Goal: Information Seeking & Learning: Learn about a topic

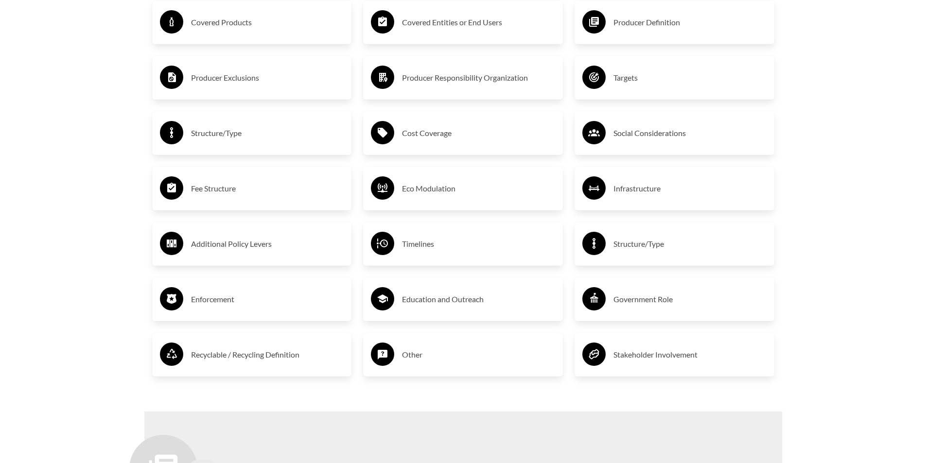
scroll to position [1750, 0]
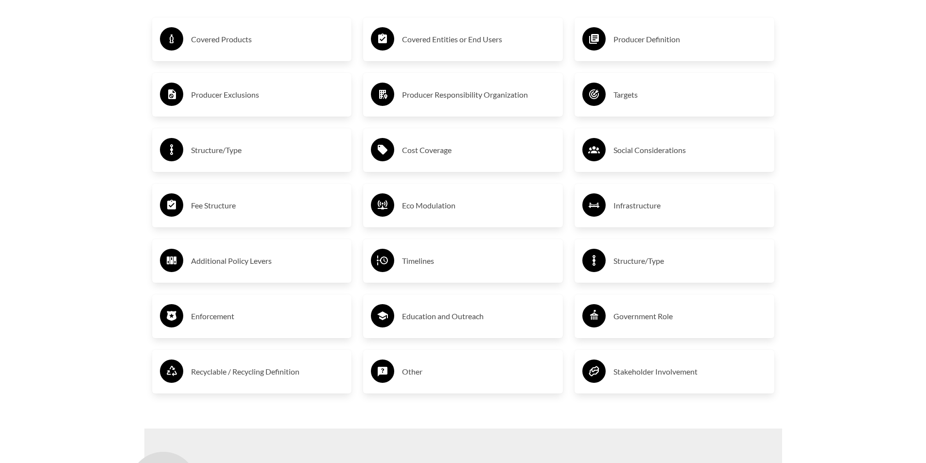
click at [237, 40] on h3 "Covered Products" at bounding box center [267, 40] width 153 height 16
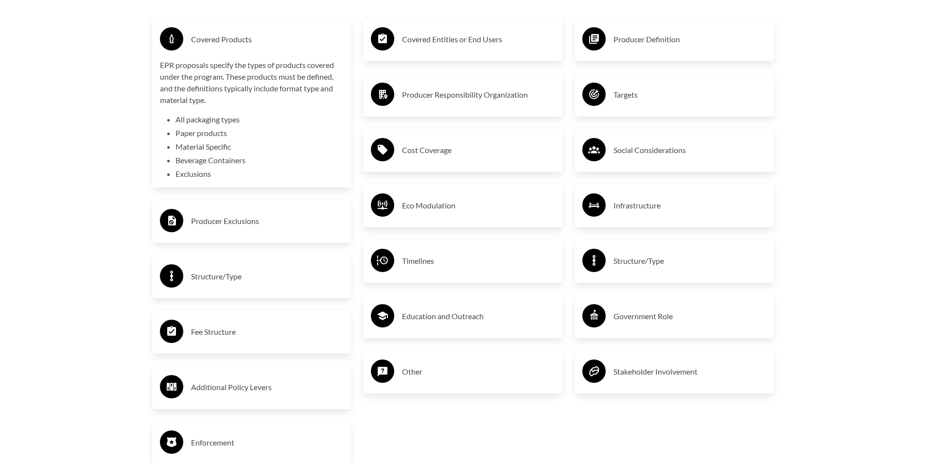
click at [394, 42] on circle at bounding box center [382, 38] width 23 height 23
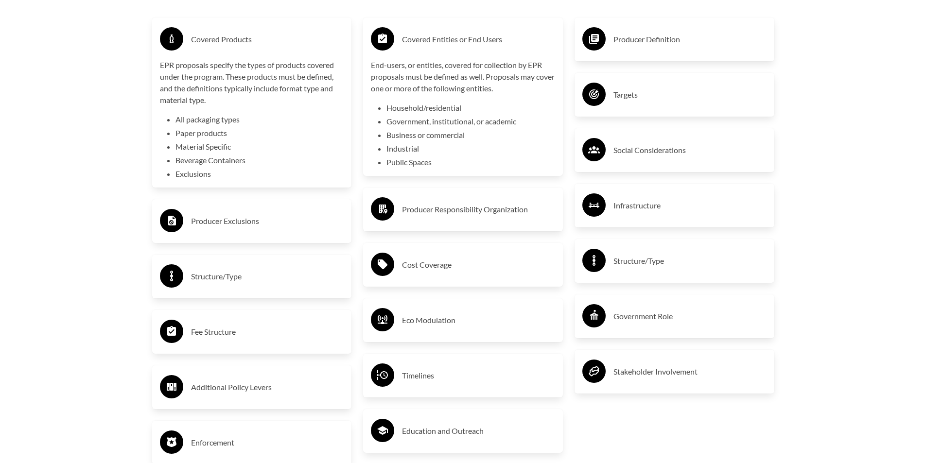
click at [631, 40] on h3 "Producer Definition" at bounding box center [689, 40] width 153 height 16
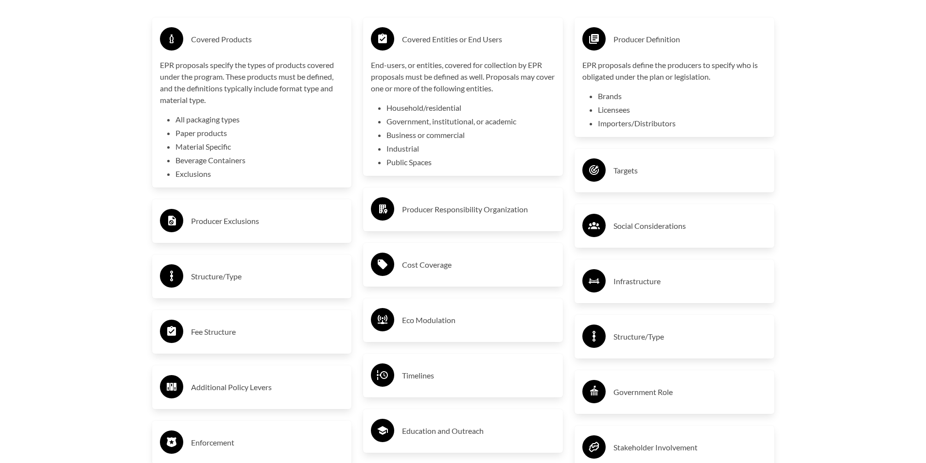
click at [289, 214] on div "Producer Exclusions" at bounding box center [252, 221] width 184 height 28
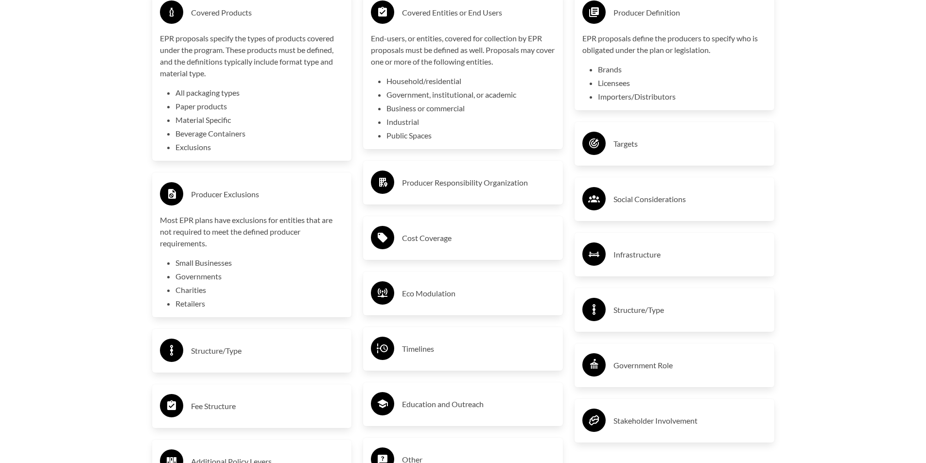
scroll to position [1799, 0]
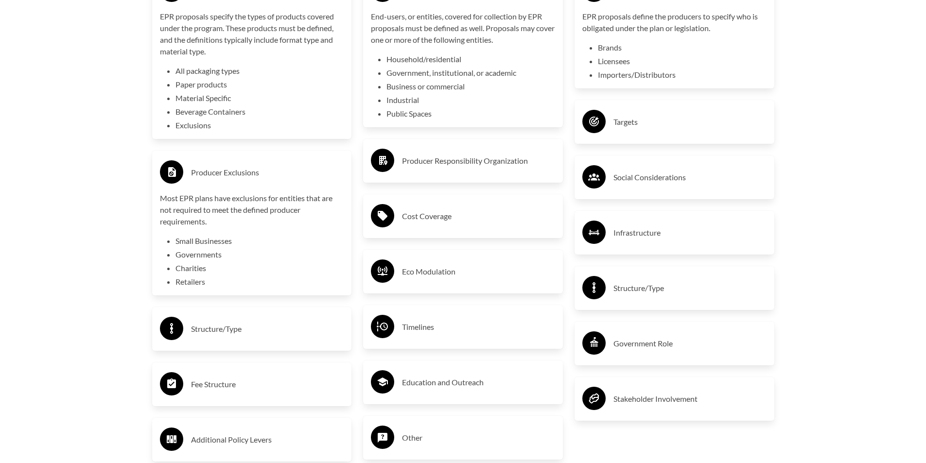
click at [414, 165] on h3 "Producer Responsibility Organization" at bounding box center [478, 161] width 153 height 16
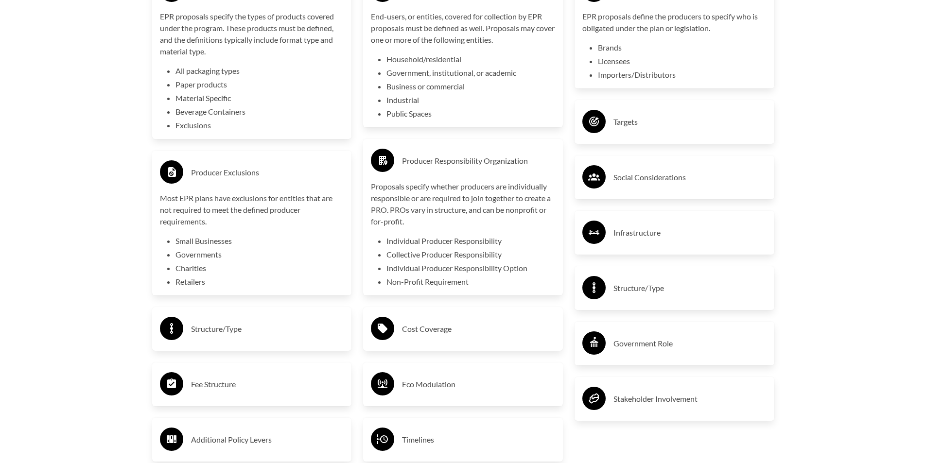
click at [610, 132] on div "Targets" at bounding box center [674, 122] width 184 height 28
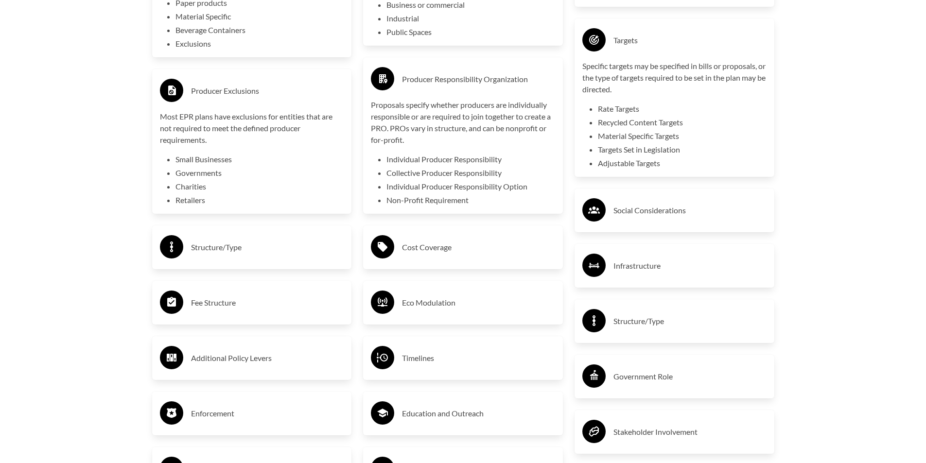
scroll to position [1896, 0]
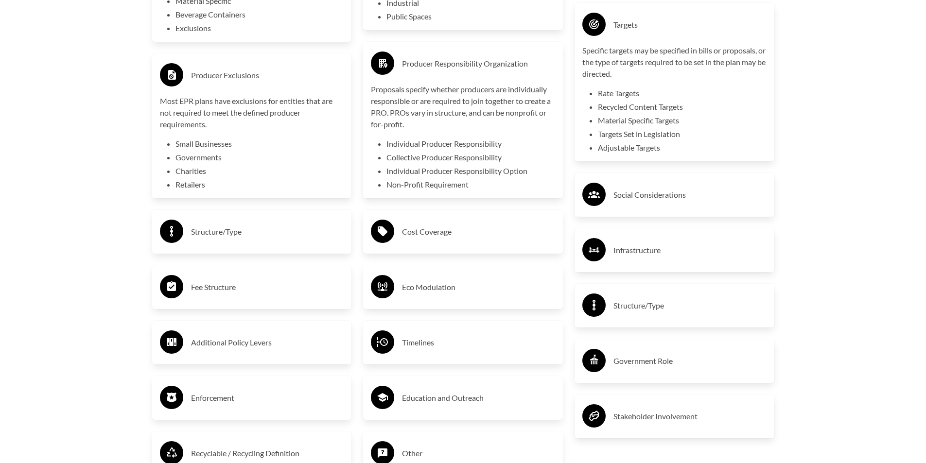
click at [698, 196] on h3 "Social Considerations" at bounding box center [689, 195] width 153 height 16
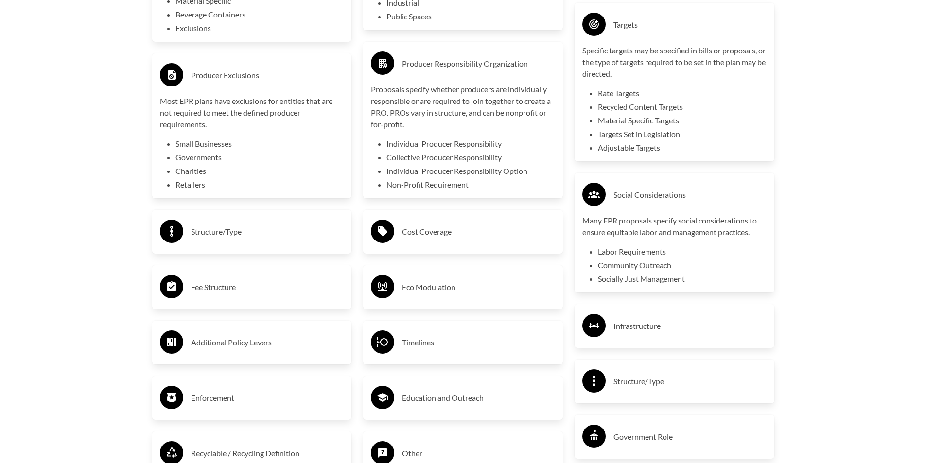
scroll to position [1944, 0]
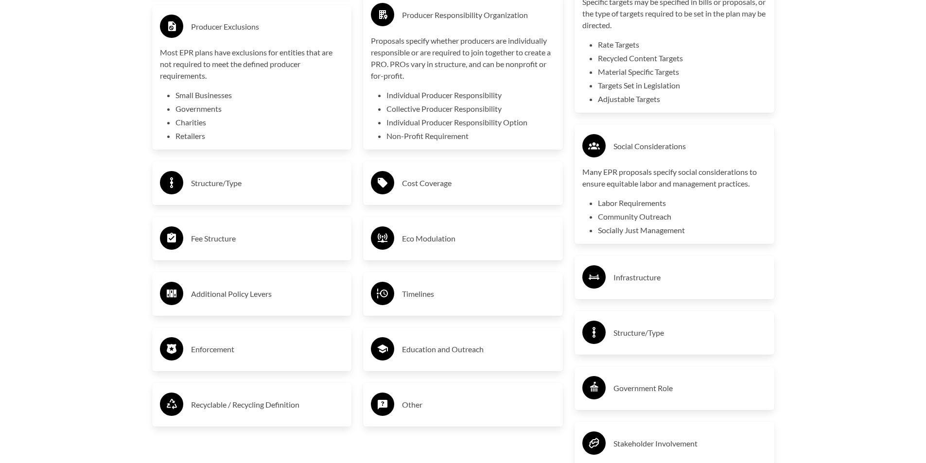
click at [524, 191] on h3 "Cost Coverage" at bounding box center [478, 183] width 153 height 16
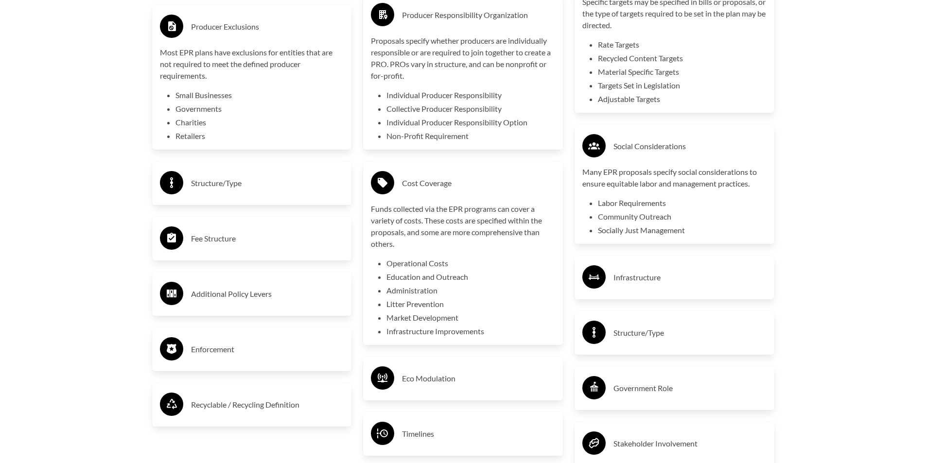
click at [287, 184] on h3 "Structure/Type" at bounding box center [267, 183] width 153 height 16
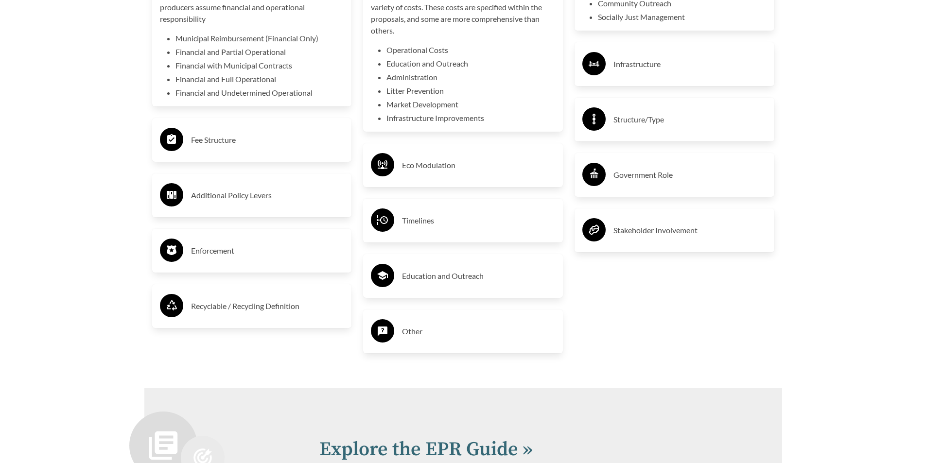
scroll to position [2188, 0]
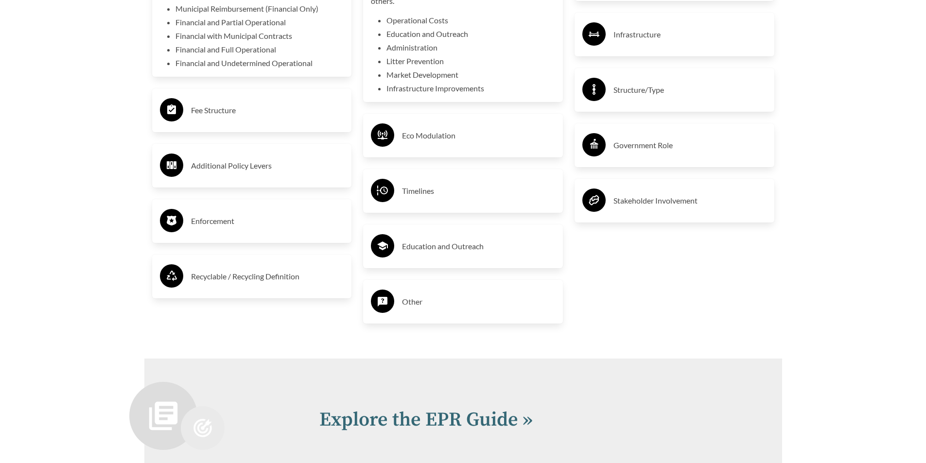
click at [289, 111] on h3 "Fee Structure" at bounding box center [267, 111] width 153 height 16
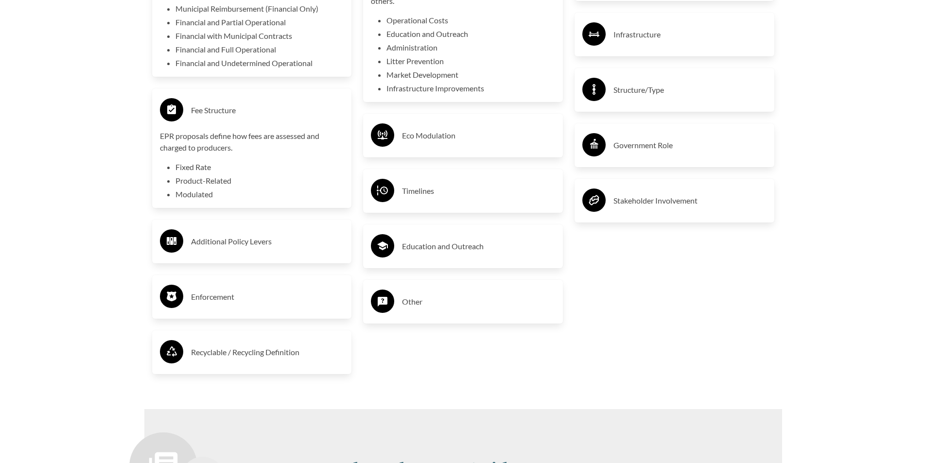
click at [438, 140] on h3 "Eco Modulation" at bounding box center [478, 136] width 153 height 16
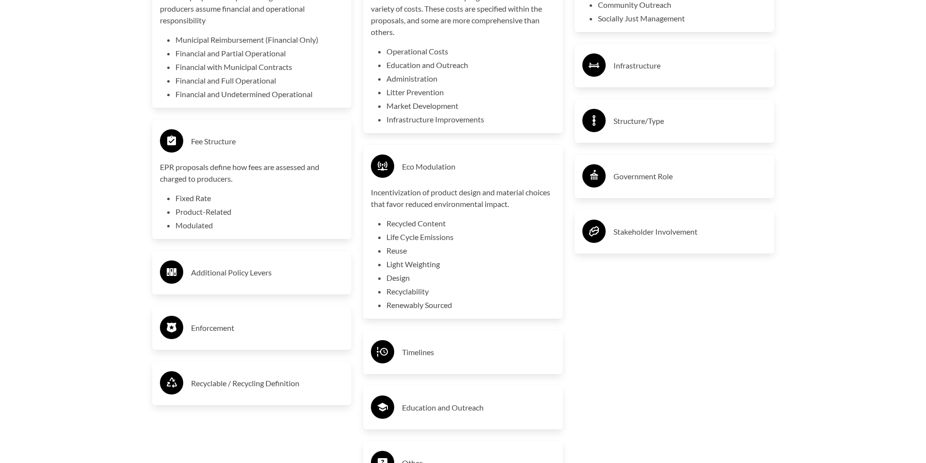
scroll to position [2139, 0]
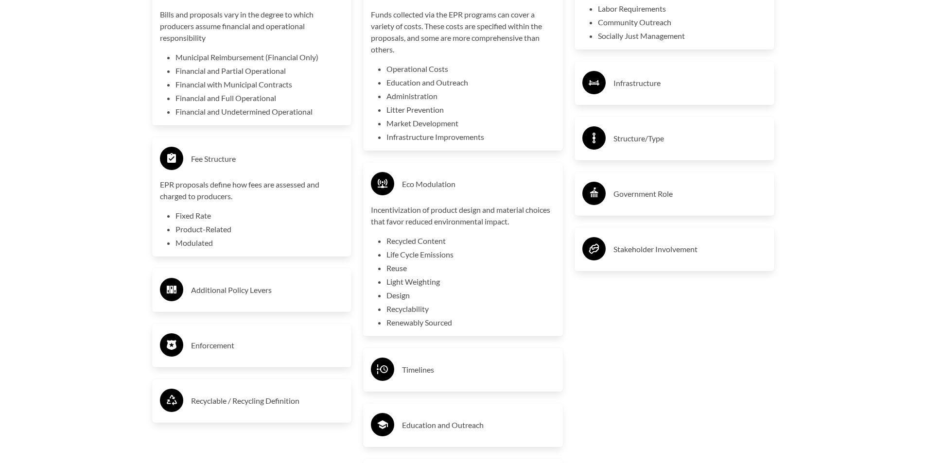
click at [610, 87] on div "Infrastructure" at bounding box center [674, 83] width 184 height 28
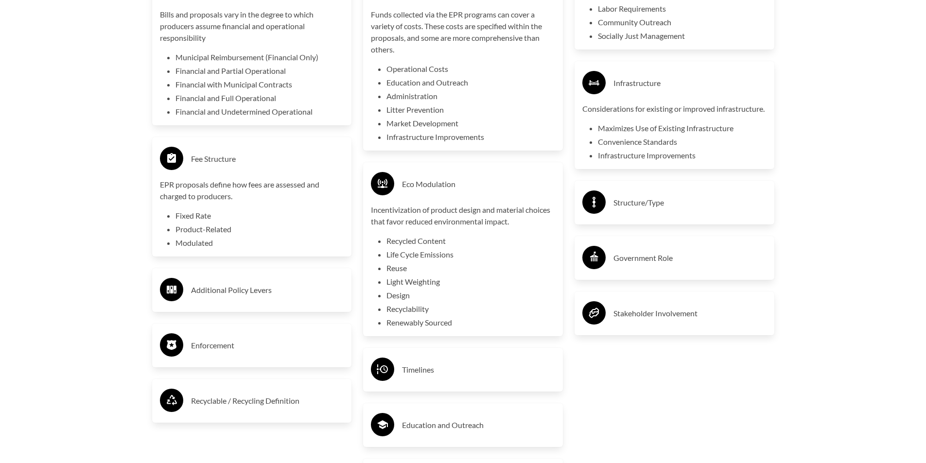
click at [623, 210] on h3 "Structure/Type" at bounding box center [689, 203] width 153 height 16
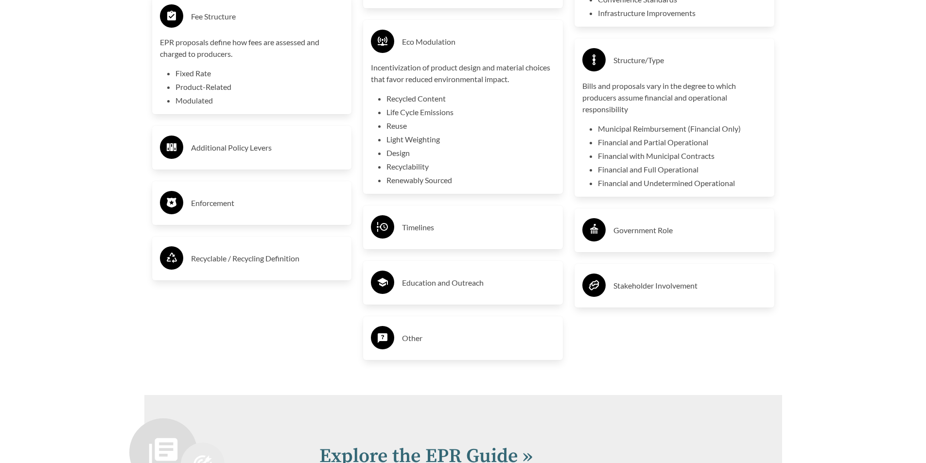
scroll to position [2285, 0]
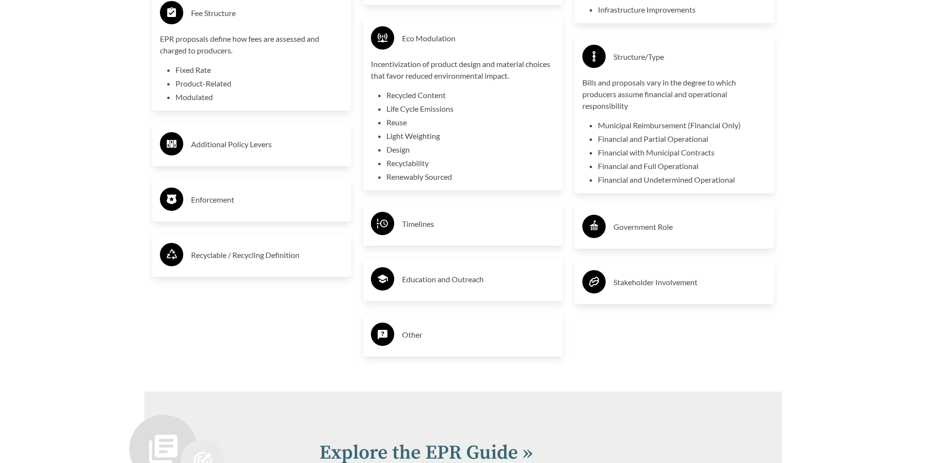
click at [302, 146] on h3 "Additional Policy Levers" at bounding box center [267, 145] width 153 height 16
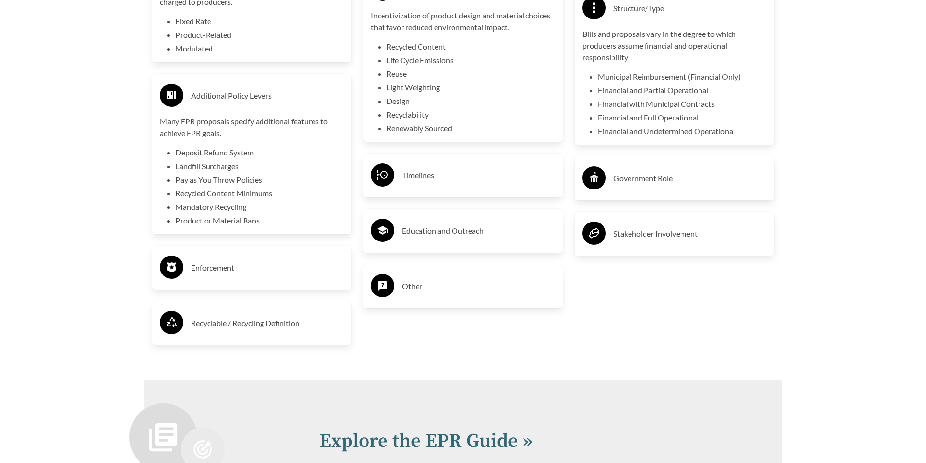
scroll to position [2382, 0]
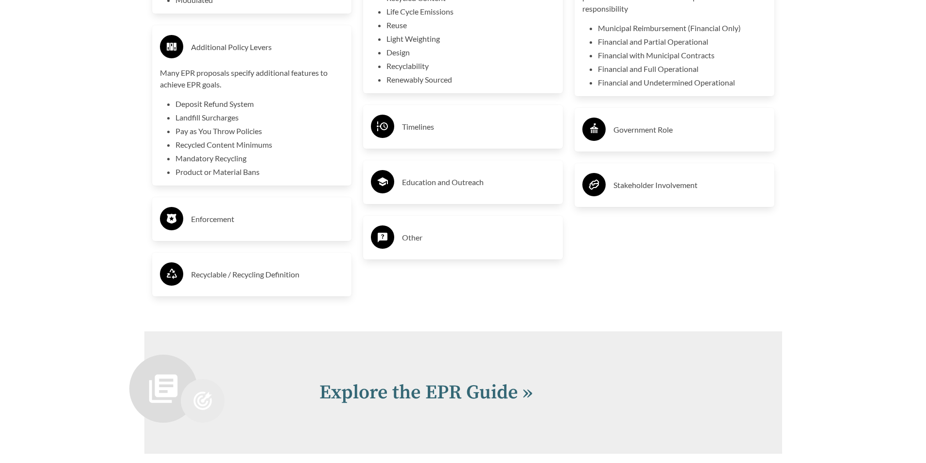
click at [449, 123] on h3 "Timelines" at bounding box center [478, 127] width 153 height 16
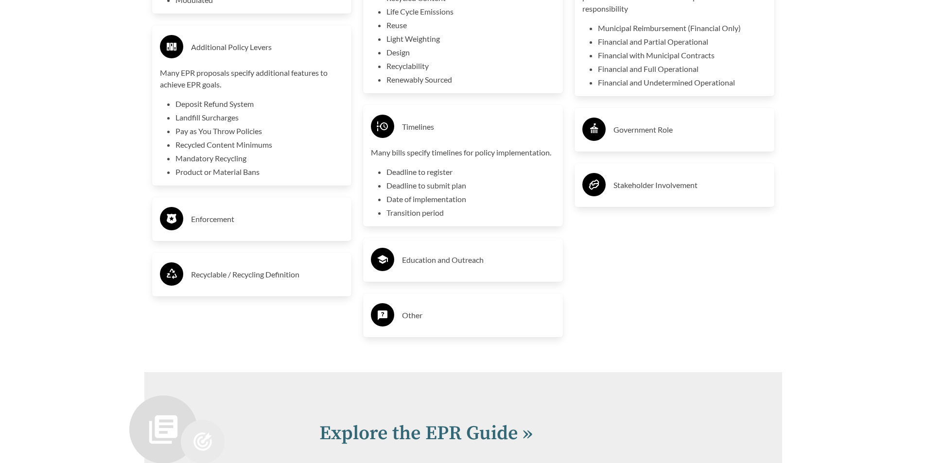
click at [635, 135] on div "Government Role" at bounding box center [674, 130] width 184 height 28
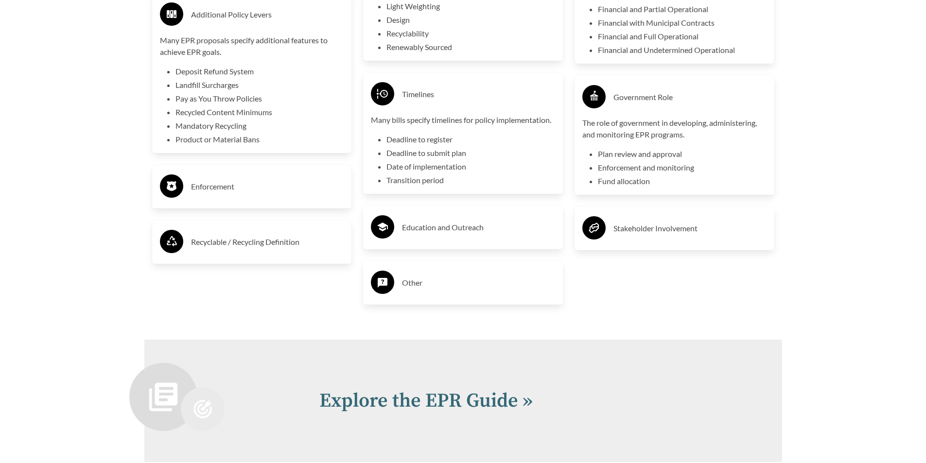
scroll to position [2431, 0]
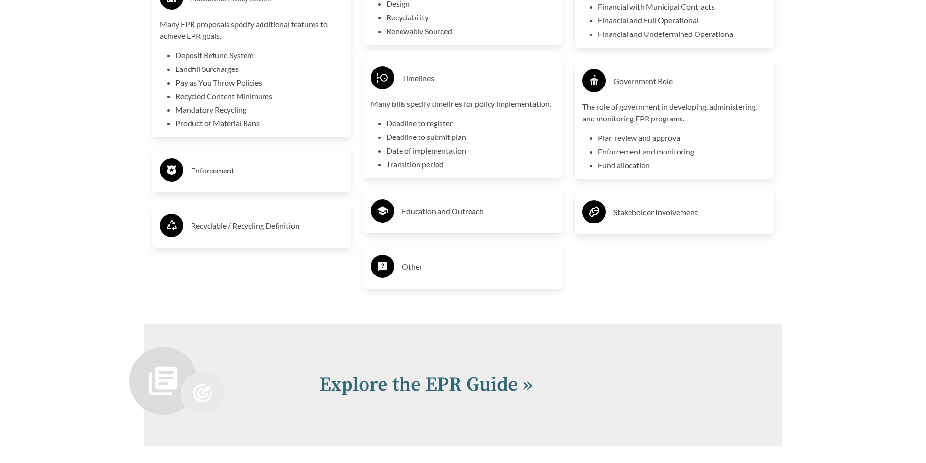
click at [299, 178] on h3 "Enforcement" at bounding box center [267, 171] width 153 height 16
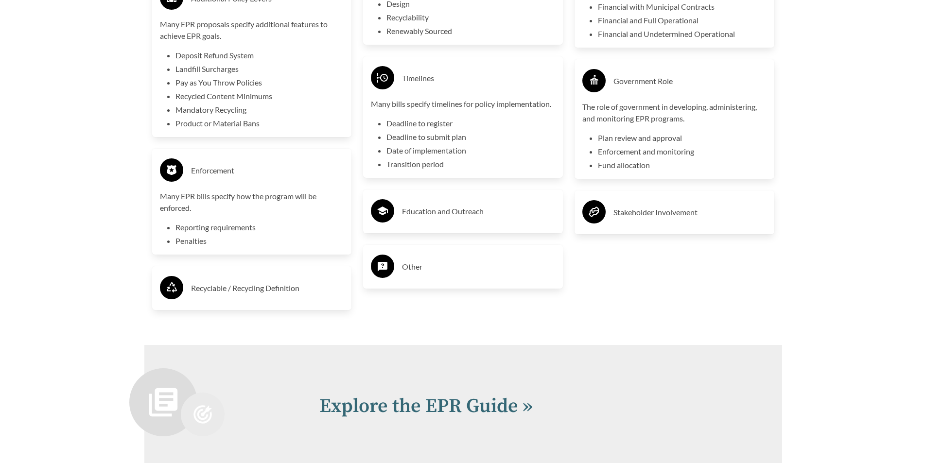
click at [482, 210] on h3 "Education and Outreach" at bounding box center [478, 212] width 153 height 16
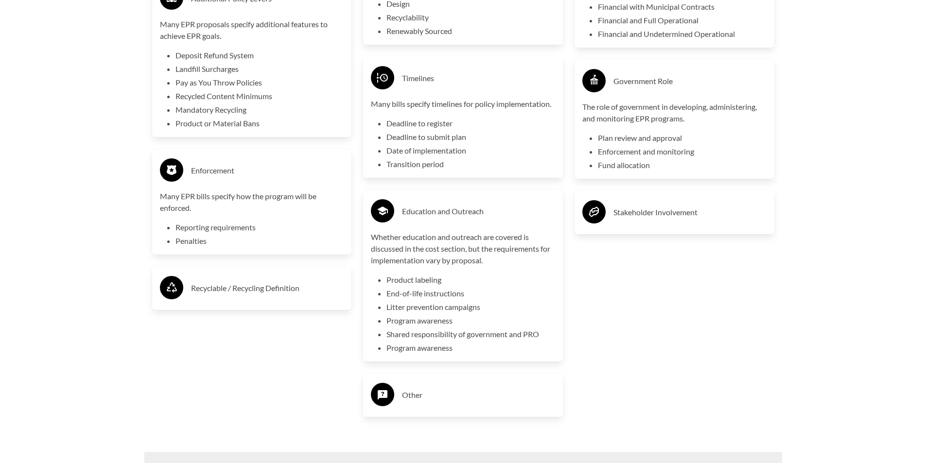
click at [700, 219] on h3 "Stakeholder Involvement" at bounding box center [689, 213] width 153 height 16
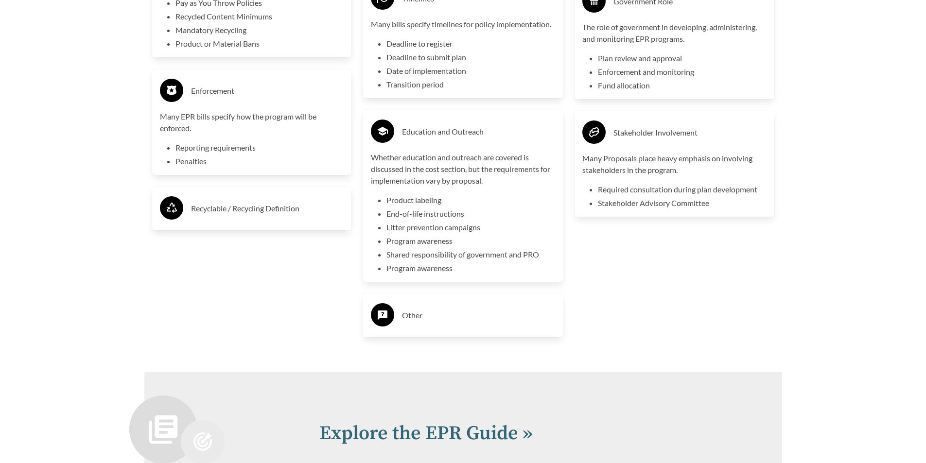
scroll to position [2528, 0]
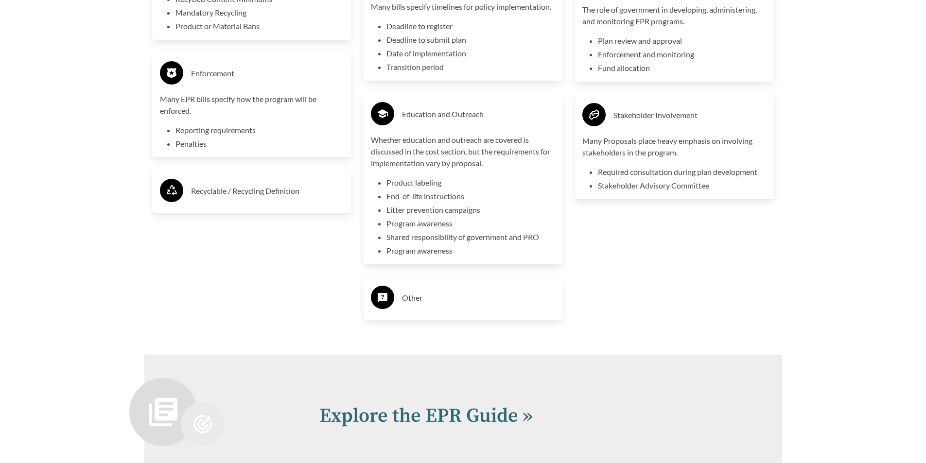
click at [520, 294] on h3 "Other" at bounding box center [478, 298] width 153 height 16
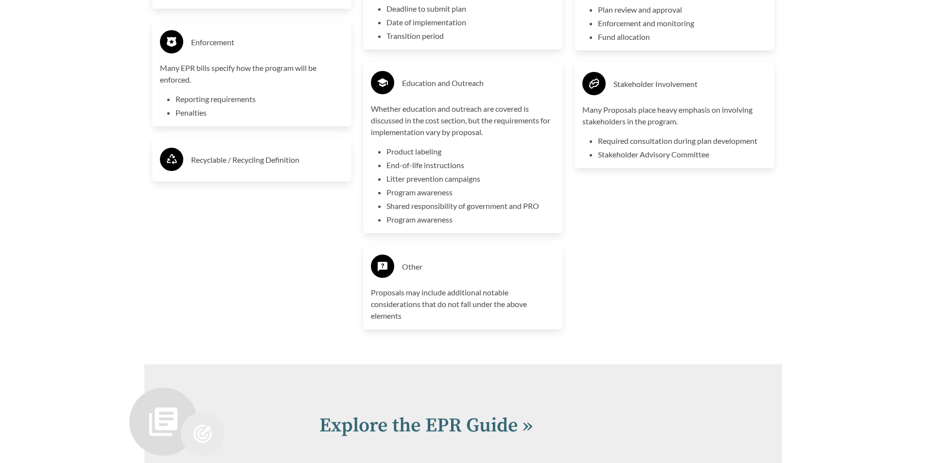
scroll to position [2576, 0]
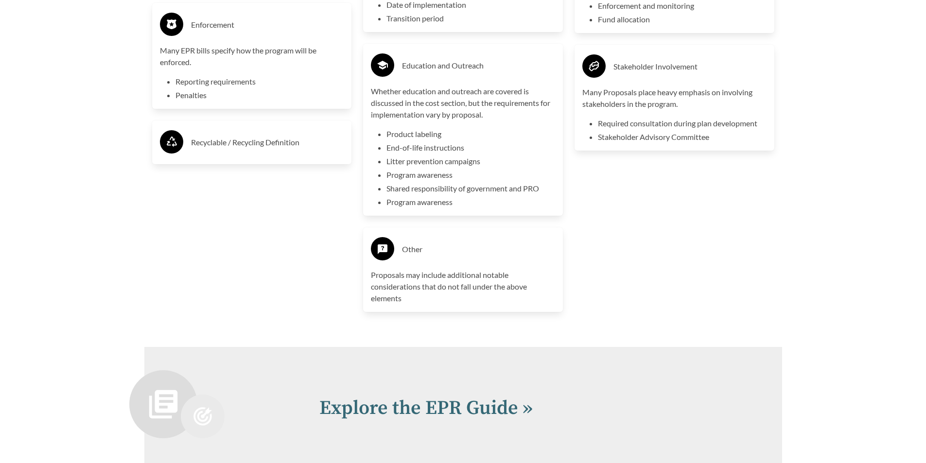
click at [249, 137] on h3 "Recyclable / Recycling Definition" at bounding box center [267, 143] width 153 height 16
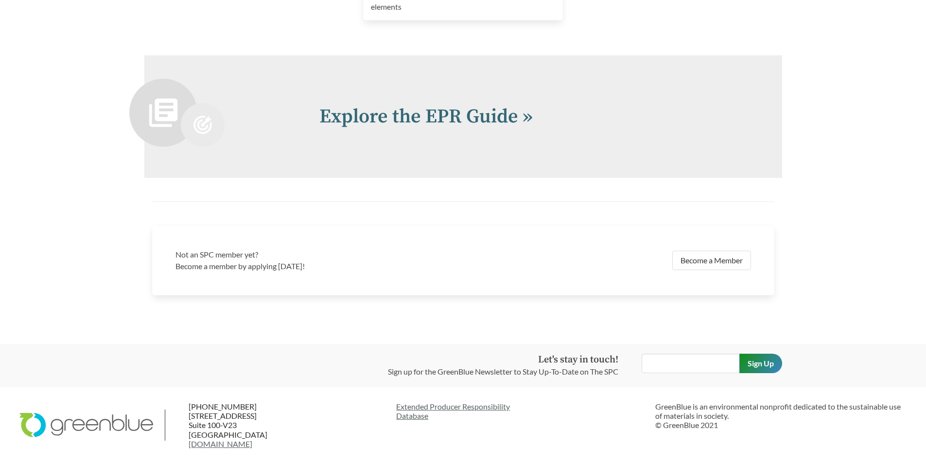
scroll to position [2821, 0]
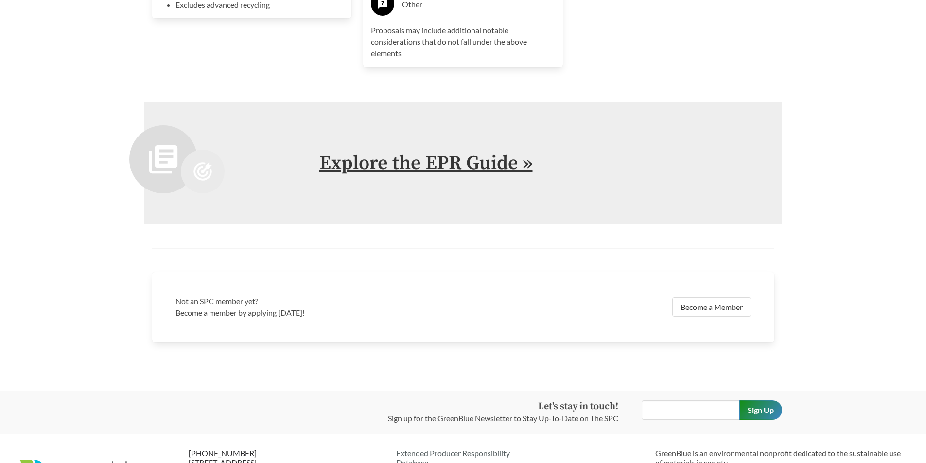
click at [425, 168] on link "Explore the EPR Guide »" at bounding box center [425, 163] width 213 height 24
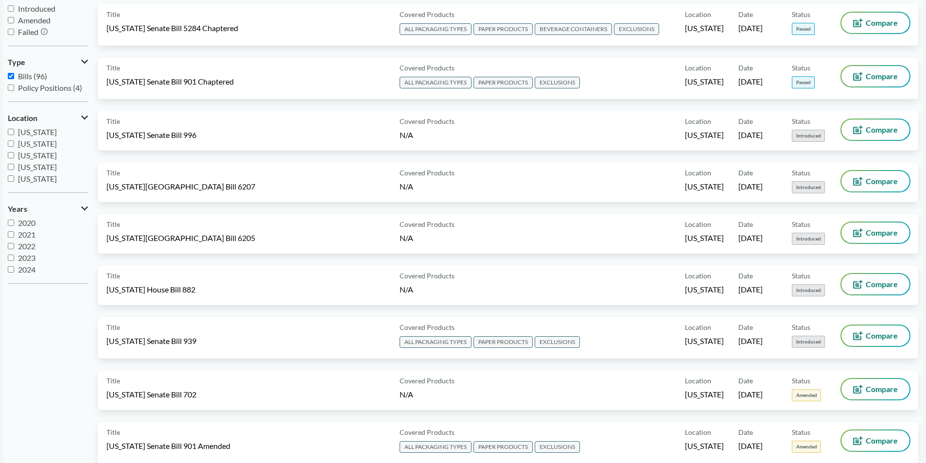
scroll to position [146, 0]
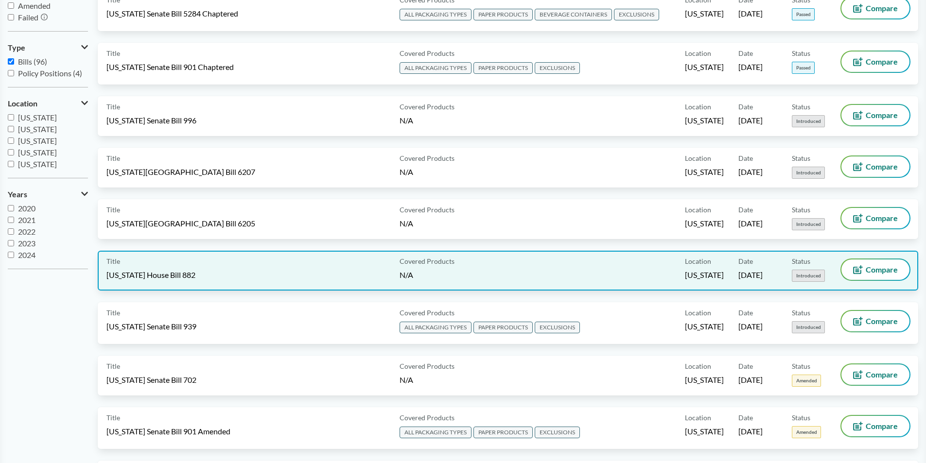
click at [229, 273] on div "Title [US_STATE] House Bill 882" at bounding box center [250, 271] width 289 height 22
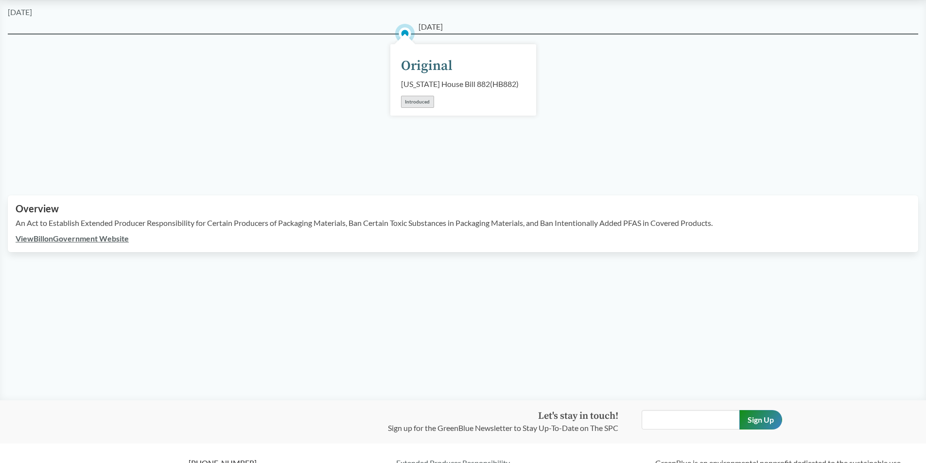
scroll to position [146, 0]
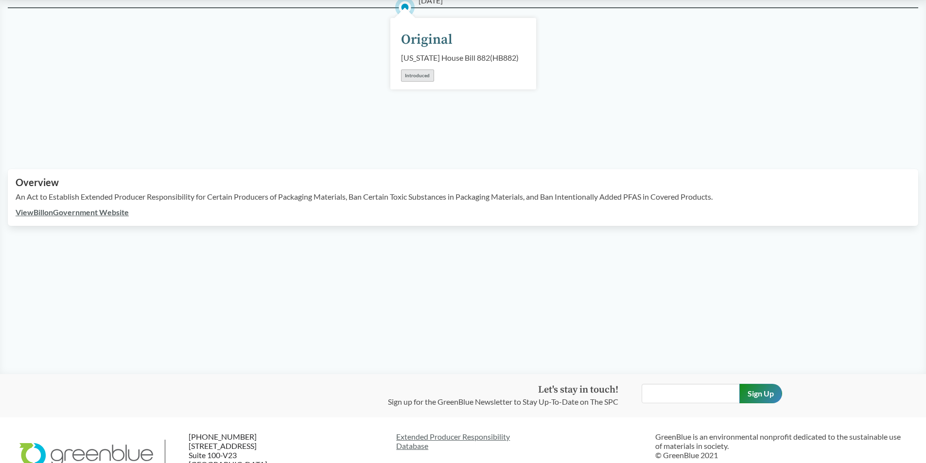
click at [99, 217] on link "View Bill on Government Website" at bounding box center [72, 212] width 113 height 9
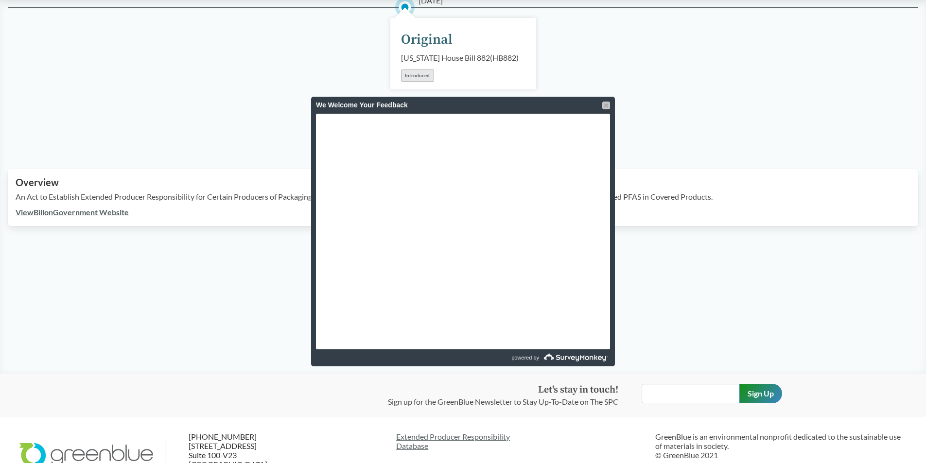
click at [603, 104] on div at bounding box center [606, 106] width 8 height 8
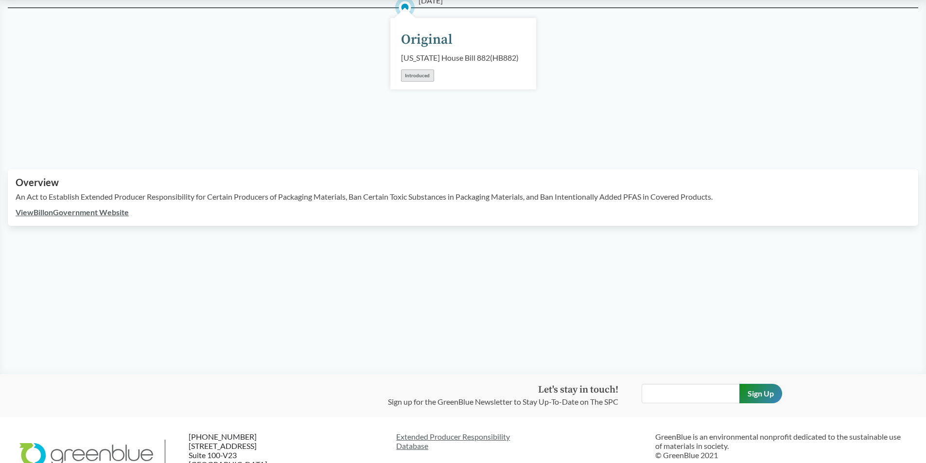
click at [603, 104] on div "[DATE] Original [US_STATE] House Bill 882 ( HB882 ) Introduced" at bounding box center [463, 76] width 910 height 139
